Goal: Task Accomplishment & Management: Use online tool/utility

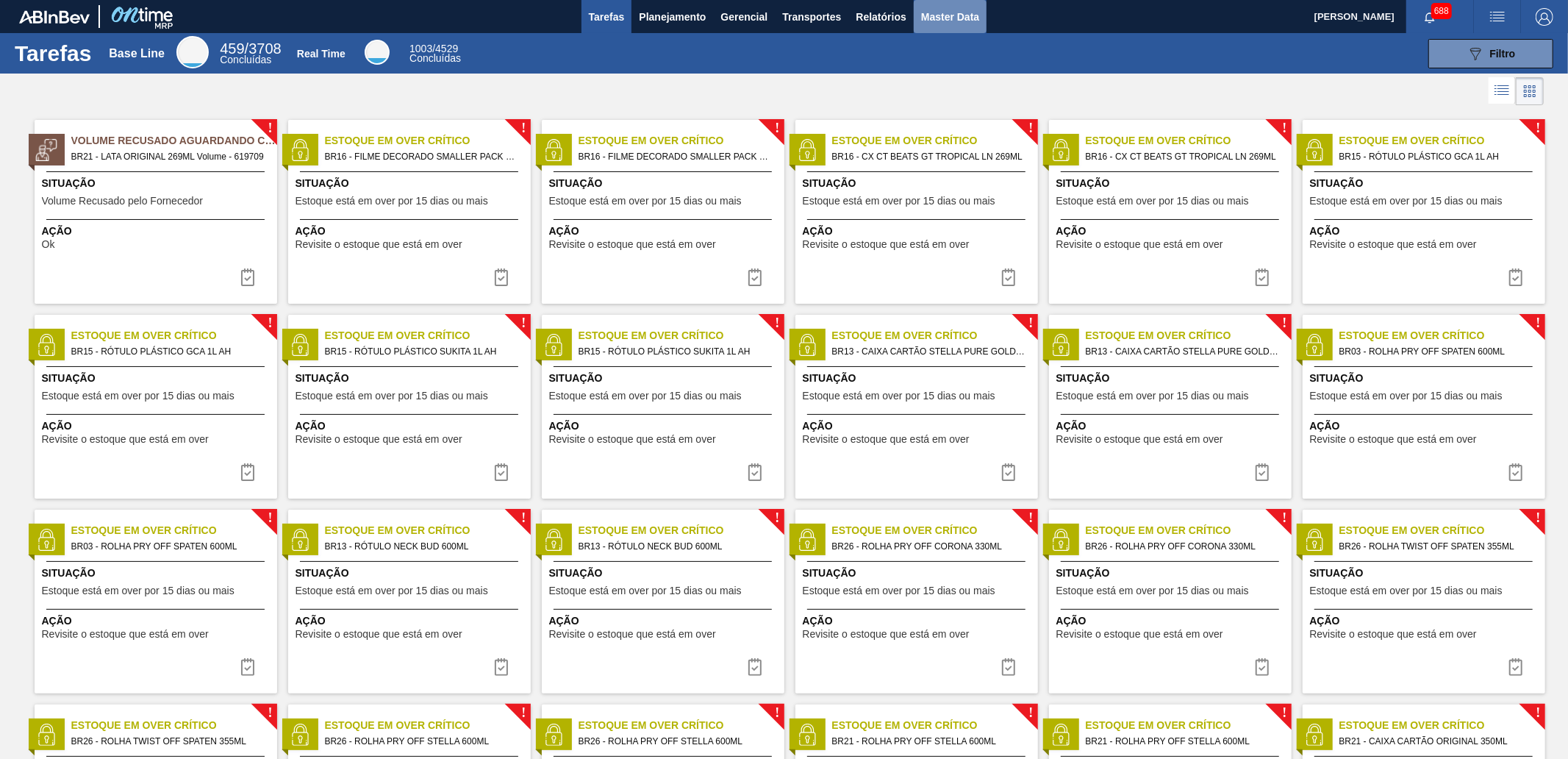
click at [949, 11] on span "Master Data" at bounding box center [950, 17] width 58 height 18
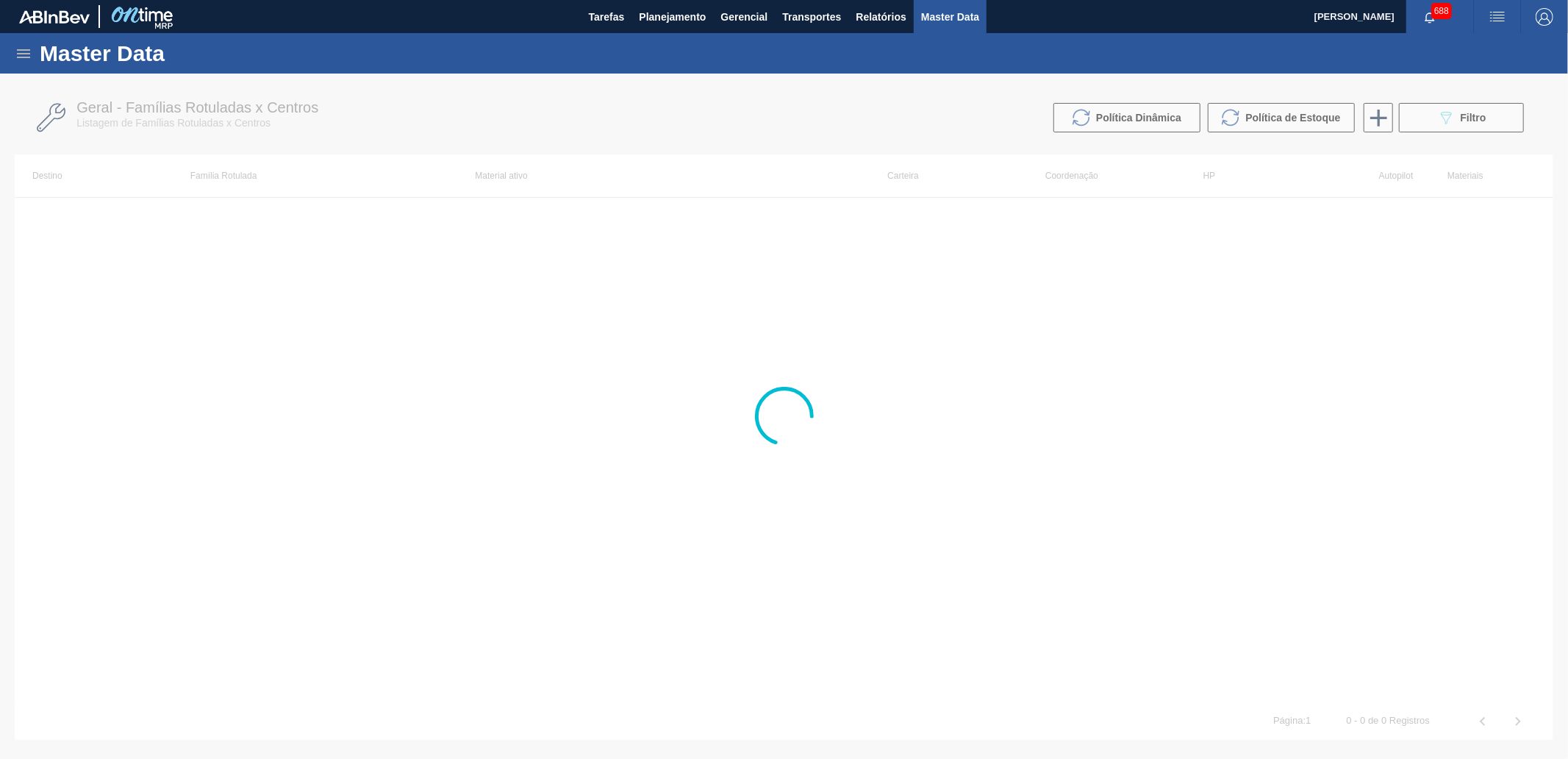
click at [24, 55] on icon at bounding box center [24, 54] width 18 height 18
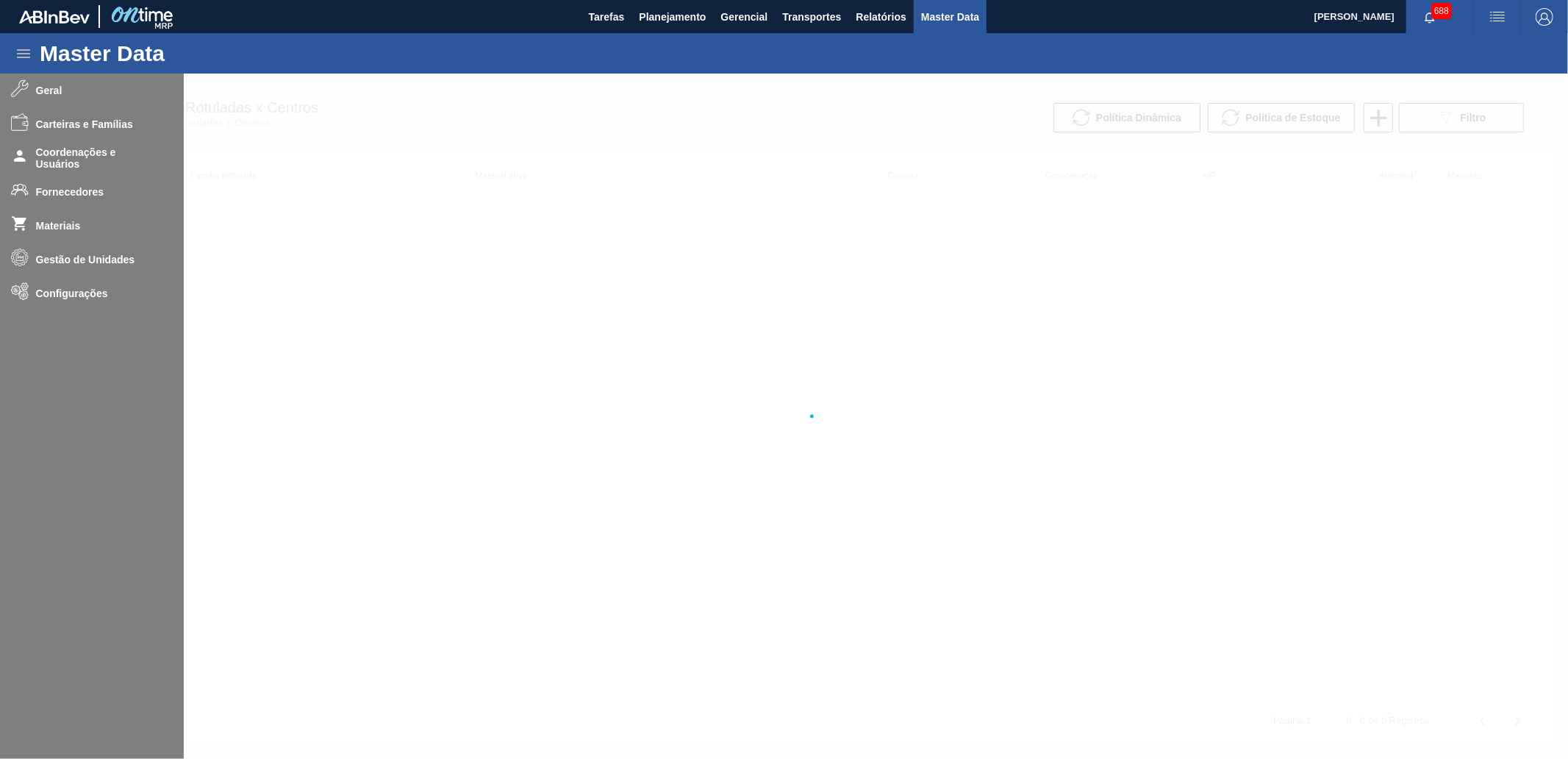
click at [72, 294] on div at bounding box center [784, 415] width 1568 height 685
click at [90, 292] on div at bounding box center [784, 415] width 1568 height 685
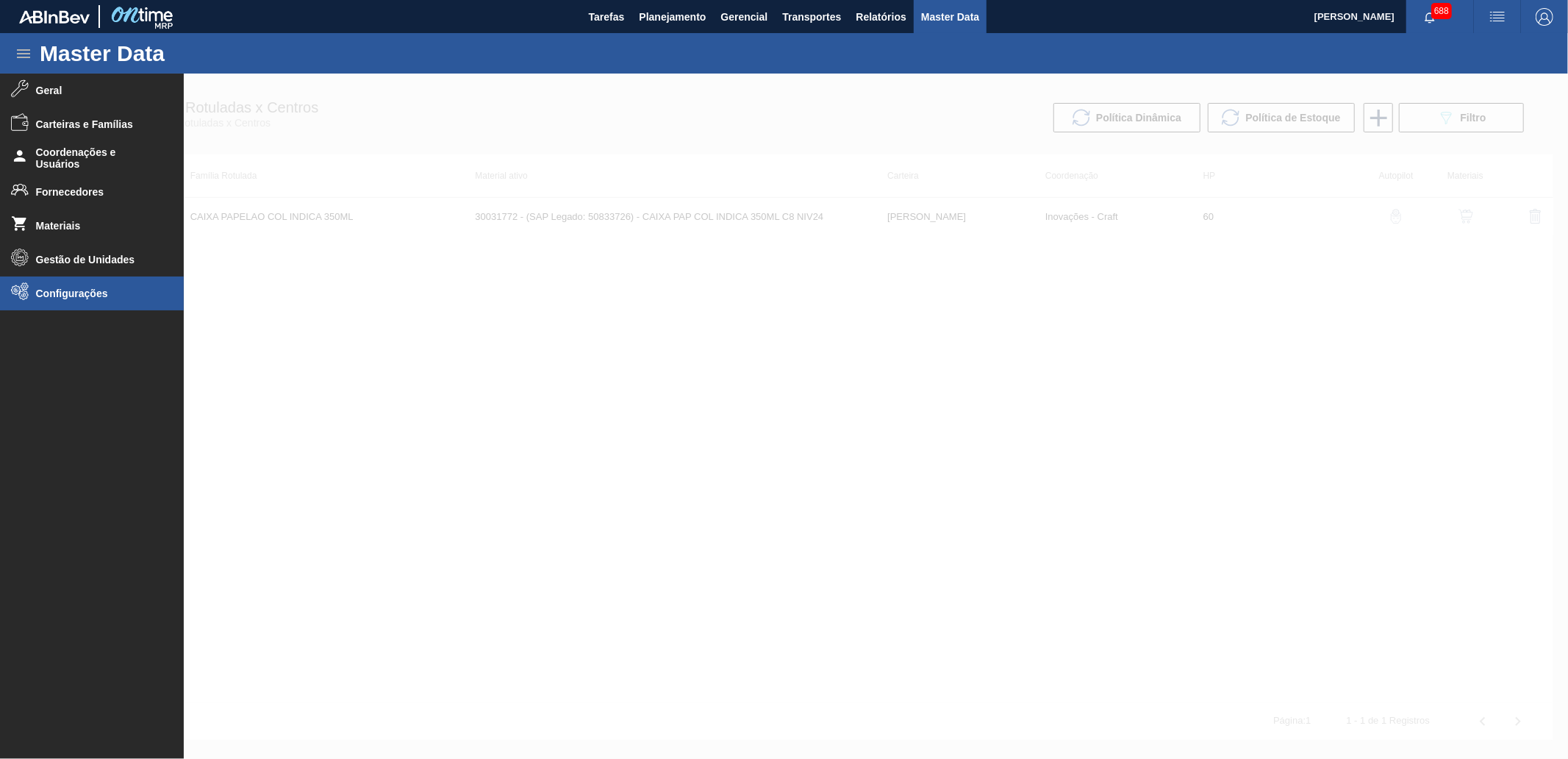
click at [89, 296] on span "Configurações" at bounding box center [96, 293] width 121 height 11
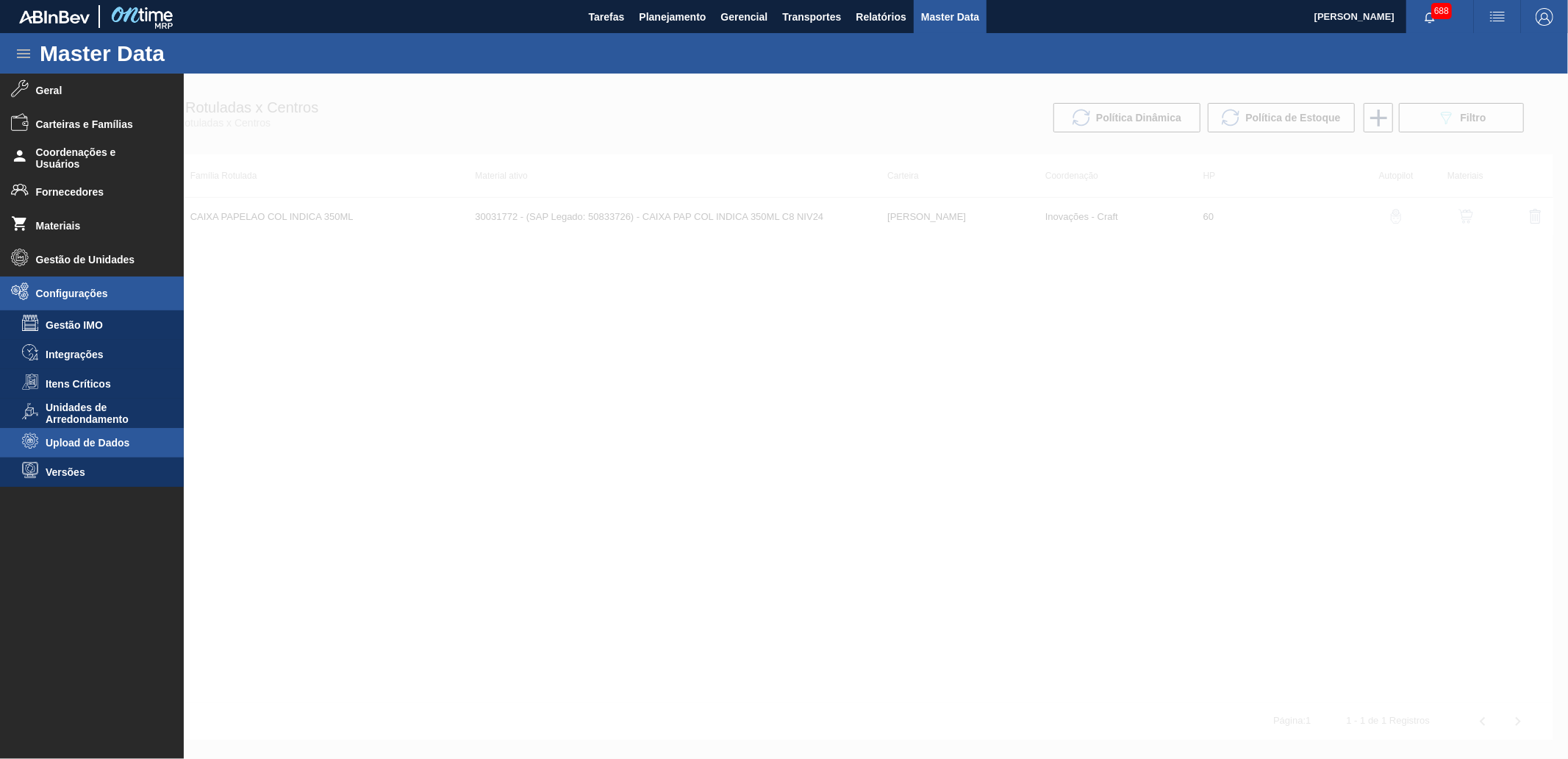
click at [99, 440] on span "Upload de Dados" at bounding box center [102, 442] width 113 height 11
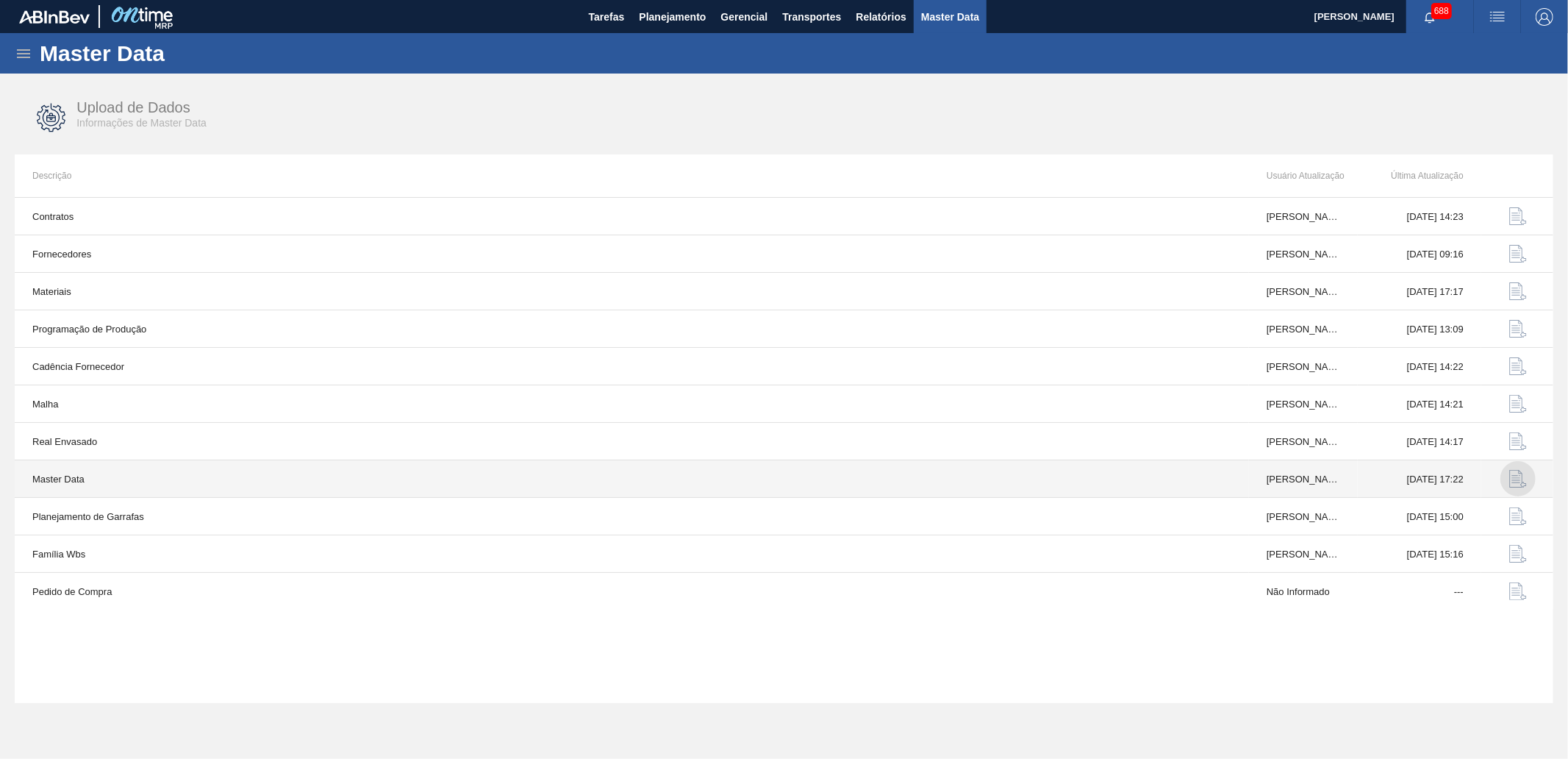
click at [1525, 486] on img "button" at bounding box center [1518, 479] width 18 height 18
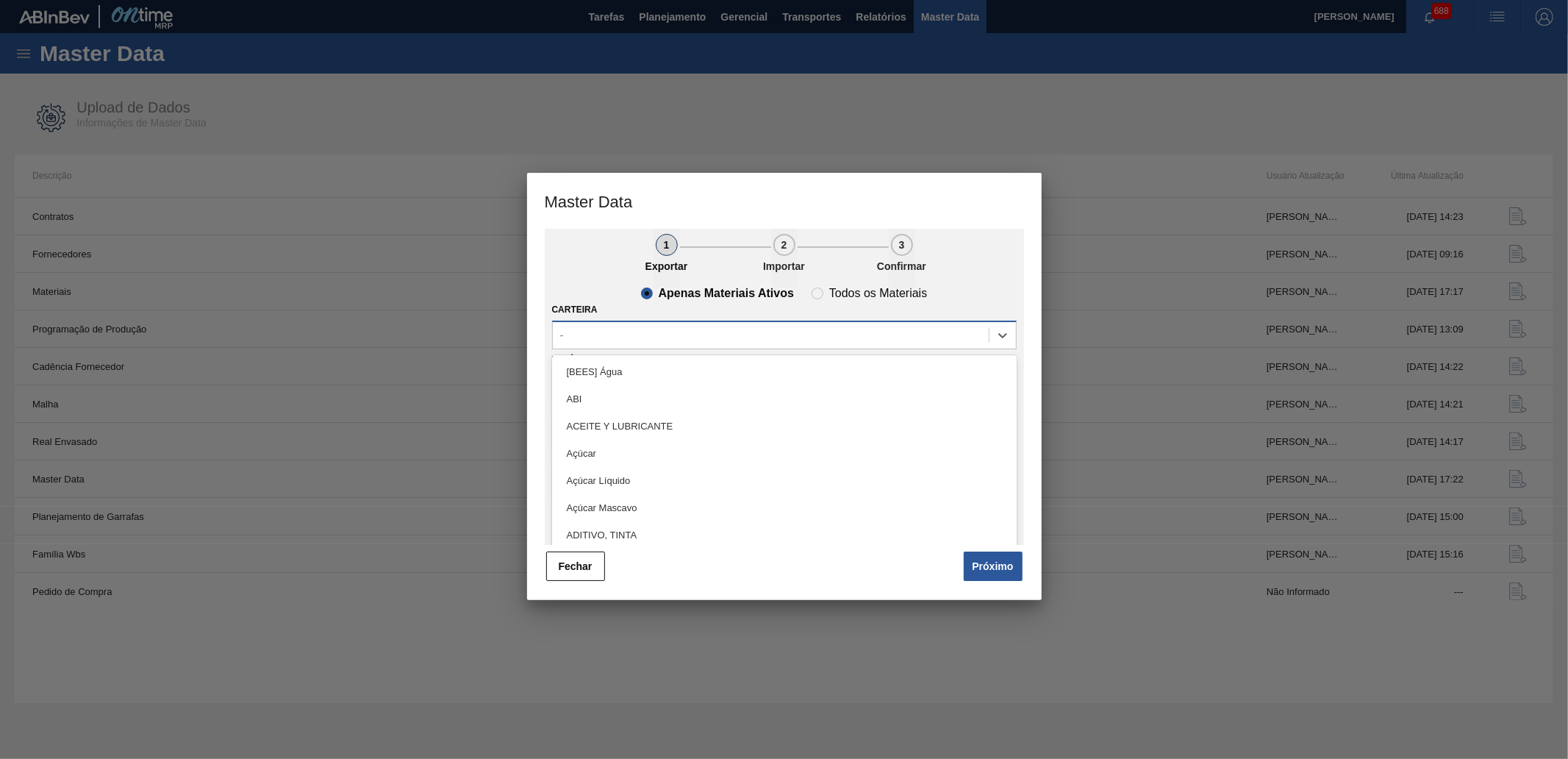
click at [653, 333] on div "-" at bounding box center [771, 335] width 436 height 21
type input "lata"
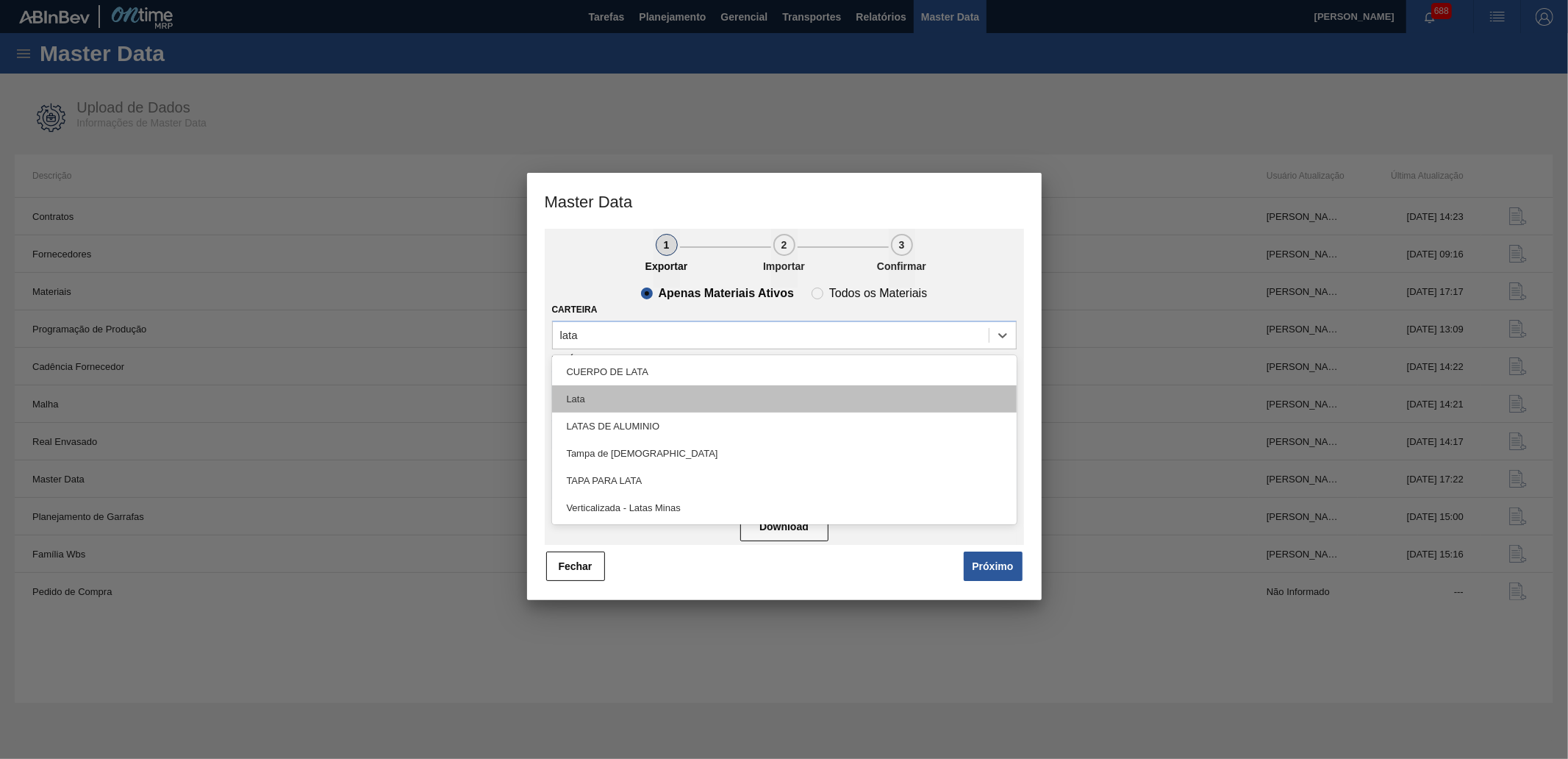
click at [652, 397] on div "Lata" at bounding box center [784, 398] width 464 height 27
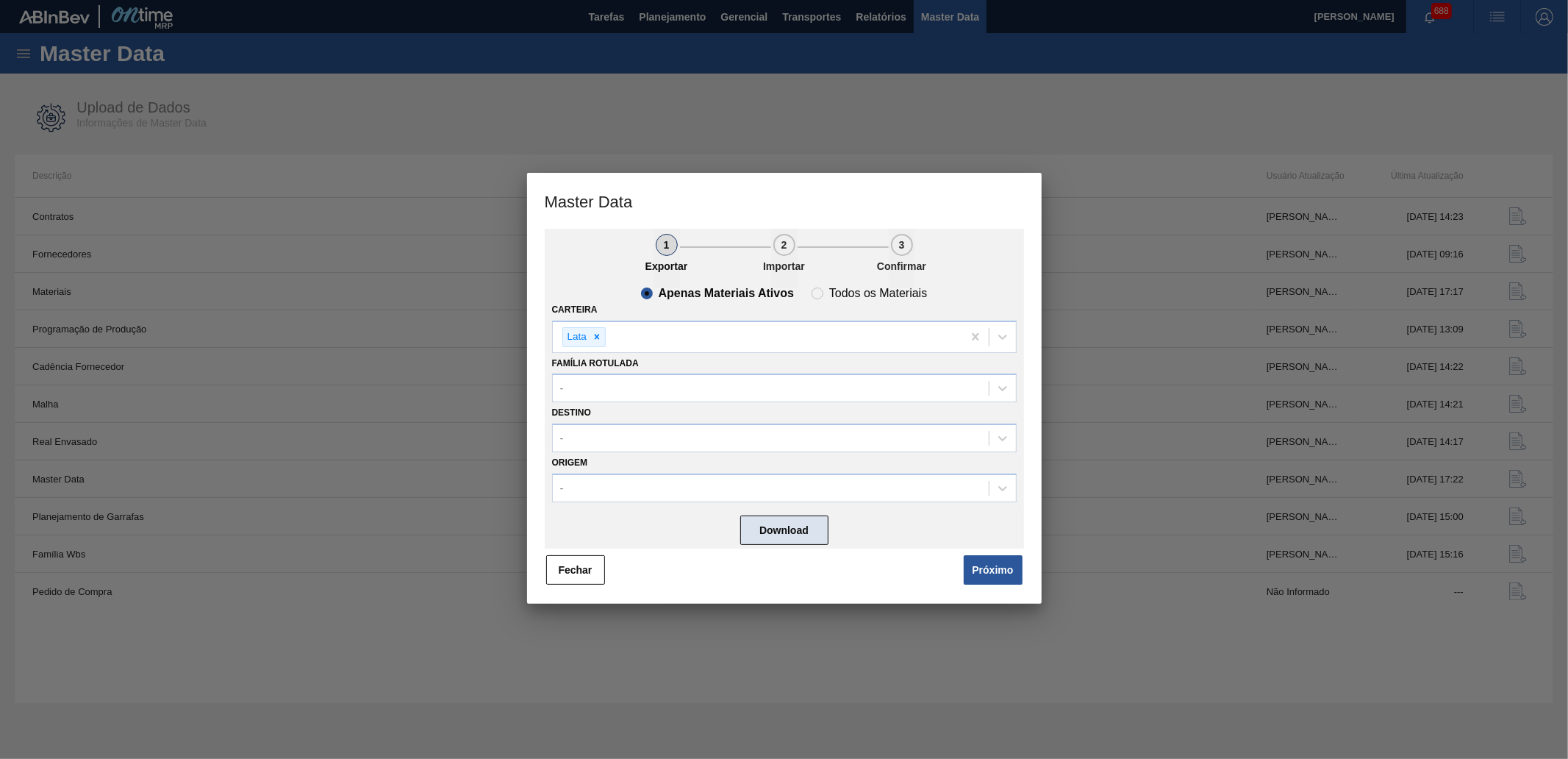
click at [798, 526] on button "Download" at bounding box center [784, 530] width 88 height 29
